Goal: Communication & Community: Answer question/provide support

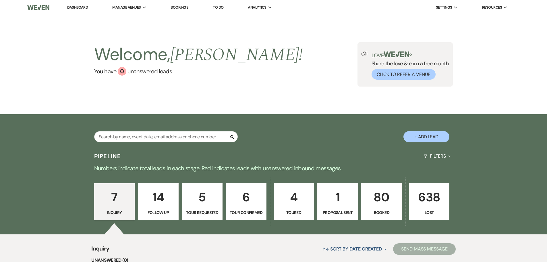
click at [384, 193] on p "80" at bounding box center [381, 196] width 33 height 19
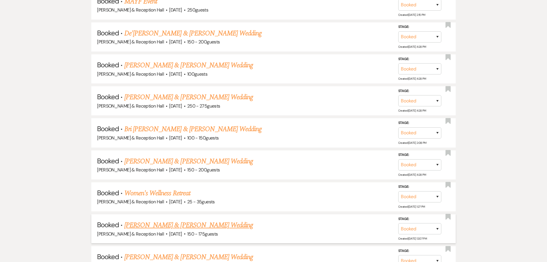
scroll to position [460, 0]
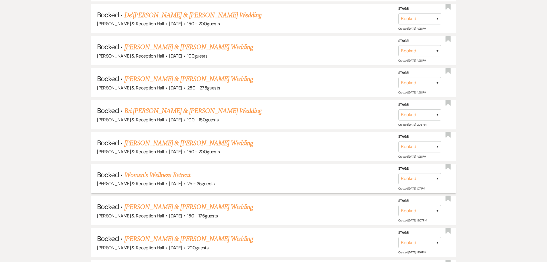
click at [164, 176] on link "Women's Wellness Retreat" at bounding box center [157, 175] width 66 height 10
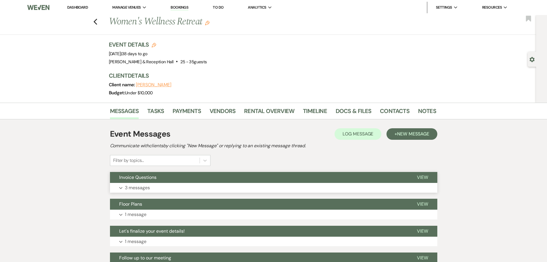
drag, startPoint x: 146, startPoint y: 180, endPoint x: 153, endPoint y: 178, distance: 7.2
click at [147, 179] on button "Invoice Questions" at bounding box center [259, 177] width 298 height 11
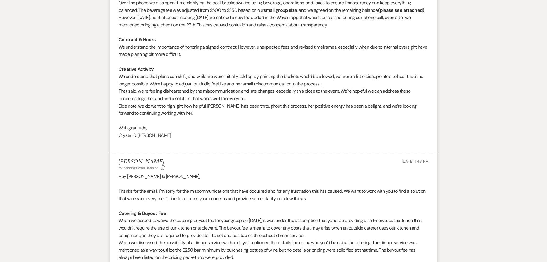
scroll to position [517, 0]
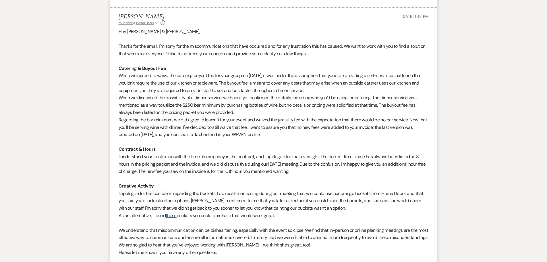
click at [155, 23] on use "button" at bounding box center [156, 23] width 3 height 2
click at [353, 50] on p "Thanks for the email. I'm sorry for the miscommunications that have occurred an…" at bounding box center [274, 50] width 310 height 15
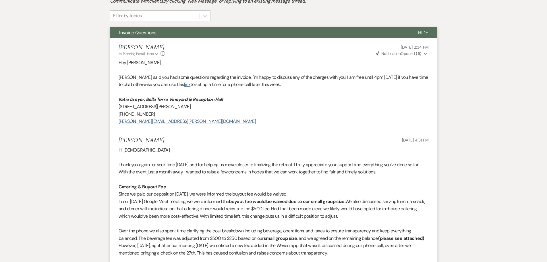
scroll to position [144, 0]
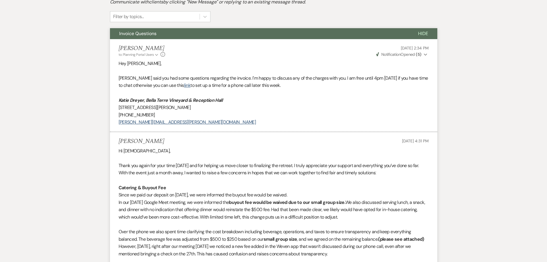
click at [425, 55] on use "button" at bounding box center [425, 55] width 3 height 2
click at [276, 138] on div "[PERSON_NAME] [DATE] 4:31 PM" at bounding box center [274, 141] width 310 height 7
